Goal: Information Seeking & Learning: Find specific fact

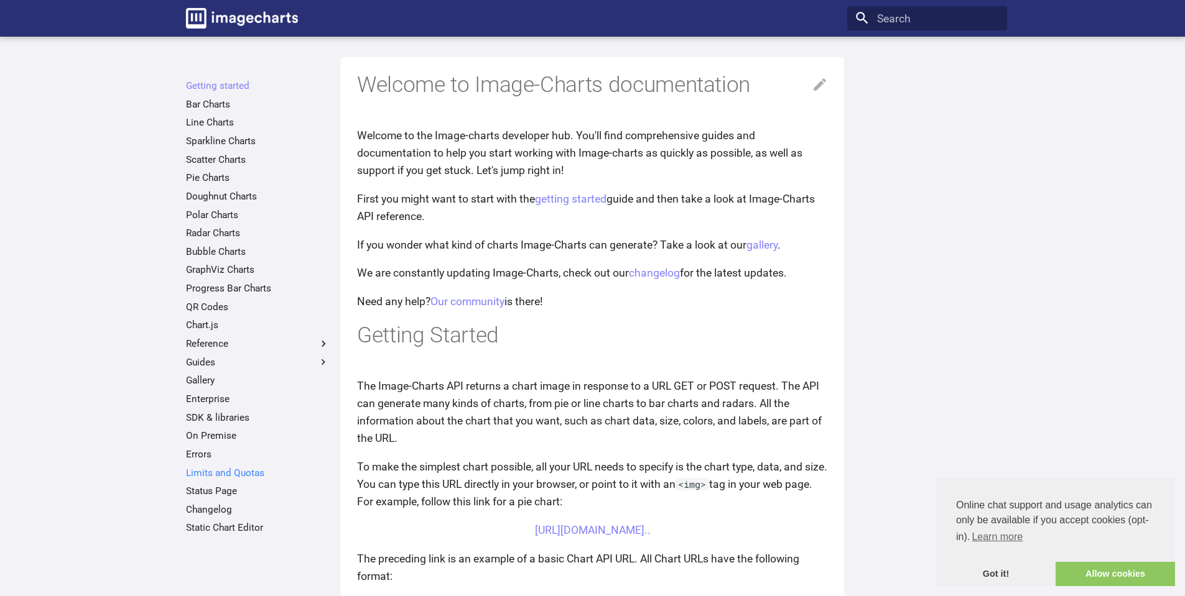
click at [202, 470] on link "Limits and Quotas" at bounding box center [258, 473] width 144 height 12
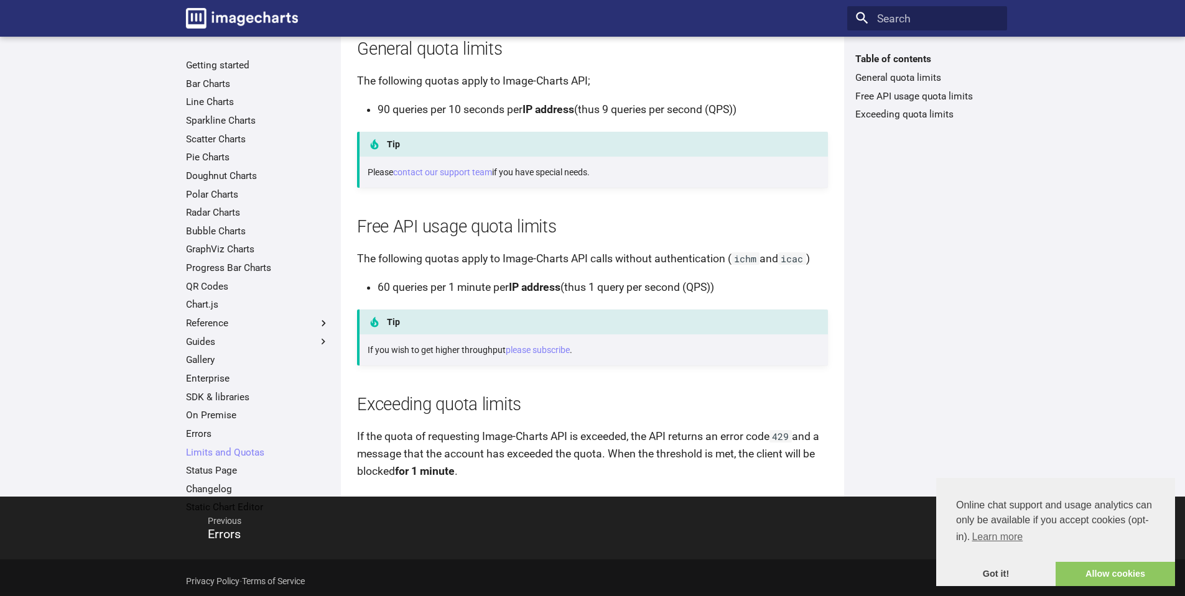
scroll to position [205, 0]
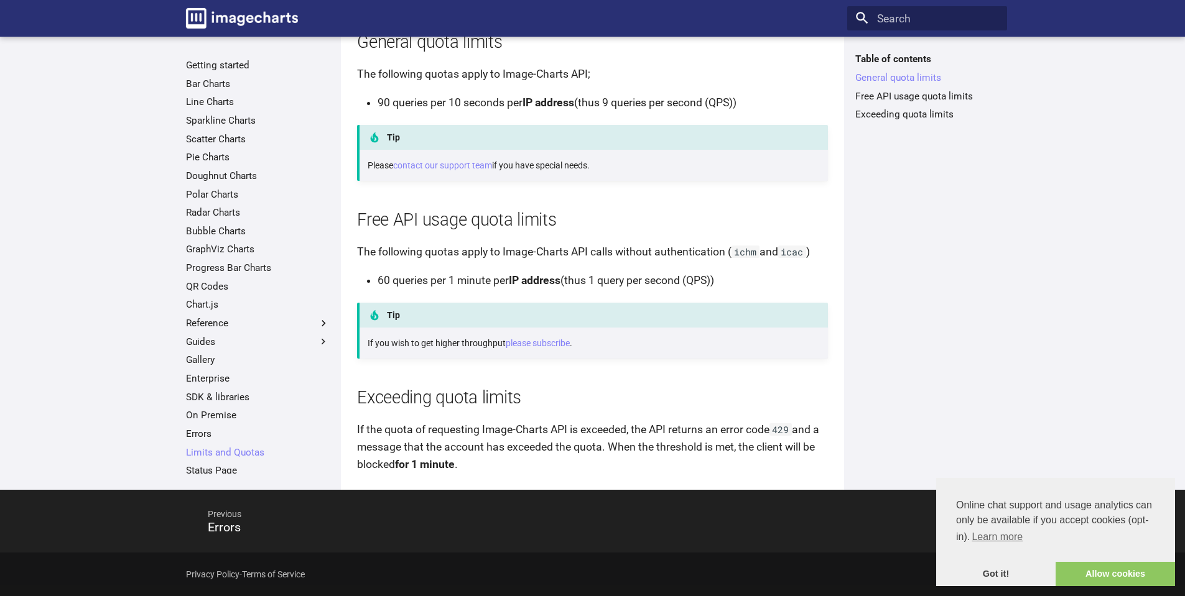
click at [584, 279] on li "60 queries per 1 minute per IP address (thus 1 query per second (QPS))" at bounding box center [603, 280] width 450 height 17
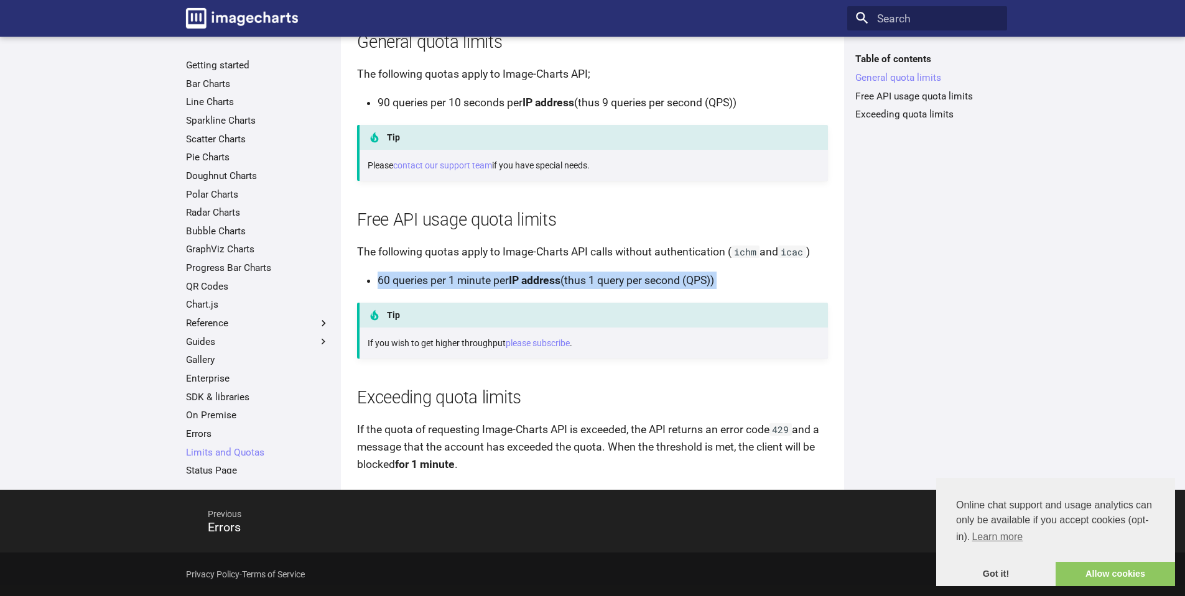
click at [584, 279] on li "60 queries per 1 minute per IP address (thus 1 query per second (QPS))" at bounding box center [603, 280] width 450 height 17
click at [670, 283] on li "60 queries per 1 minute per IP address (thus 1 query per second (QPS))" at bounding box center [603, 280] width 450 height 17
